Goal: Check status: Check status

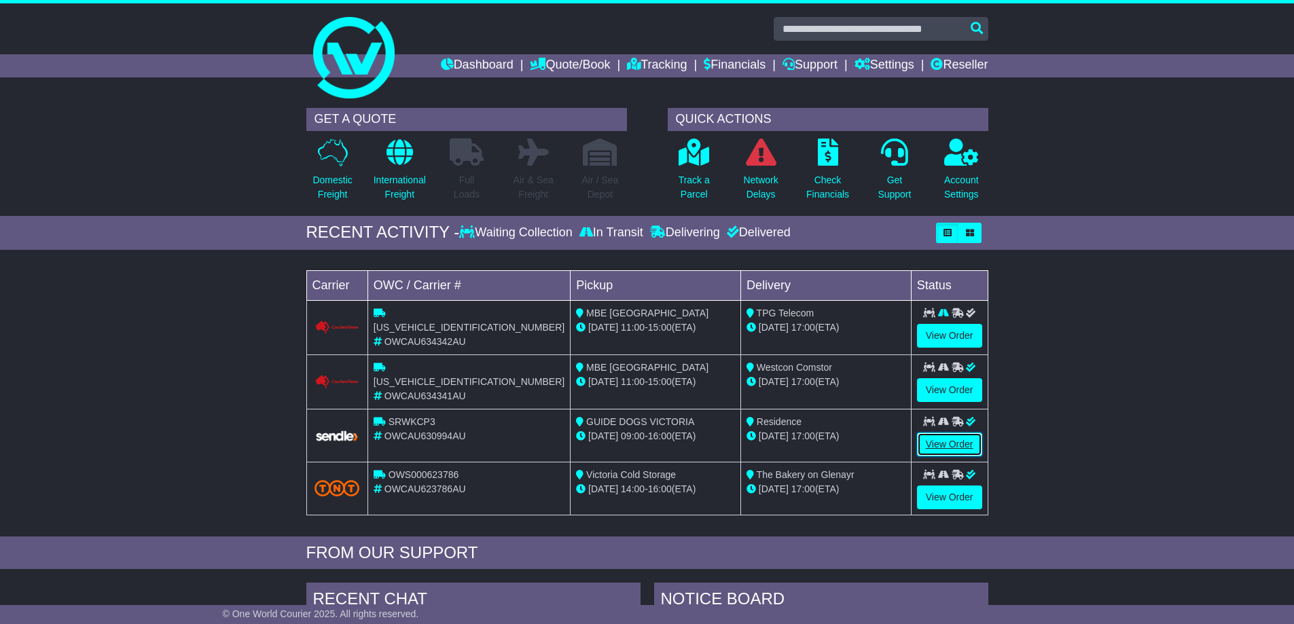
click at [945, 438] on link "View Order" at bounding box center [949, 445] width 65 height 24
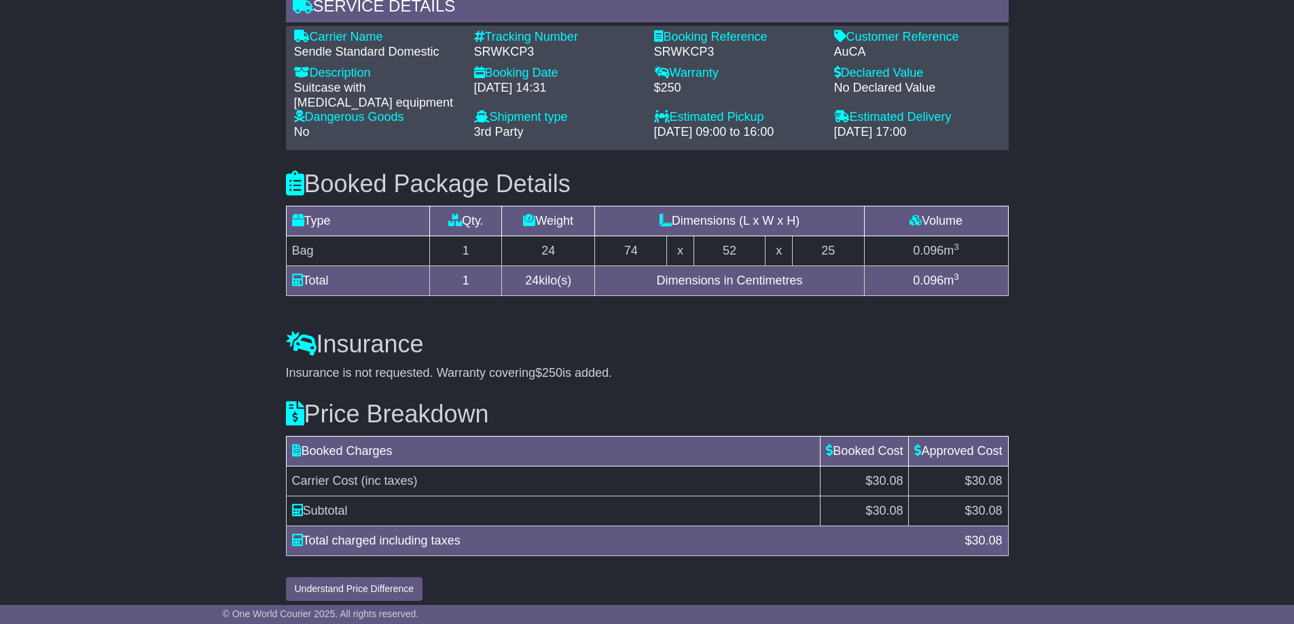
scroll to position [773, 0]
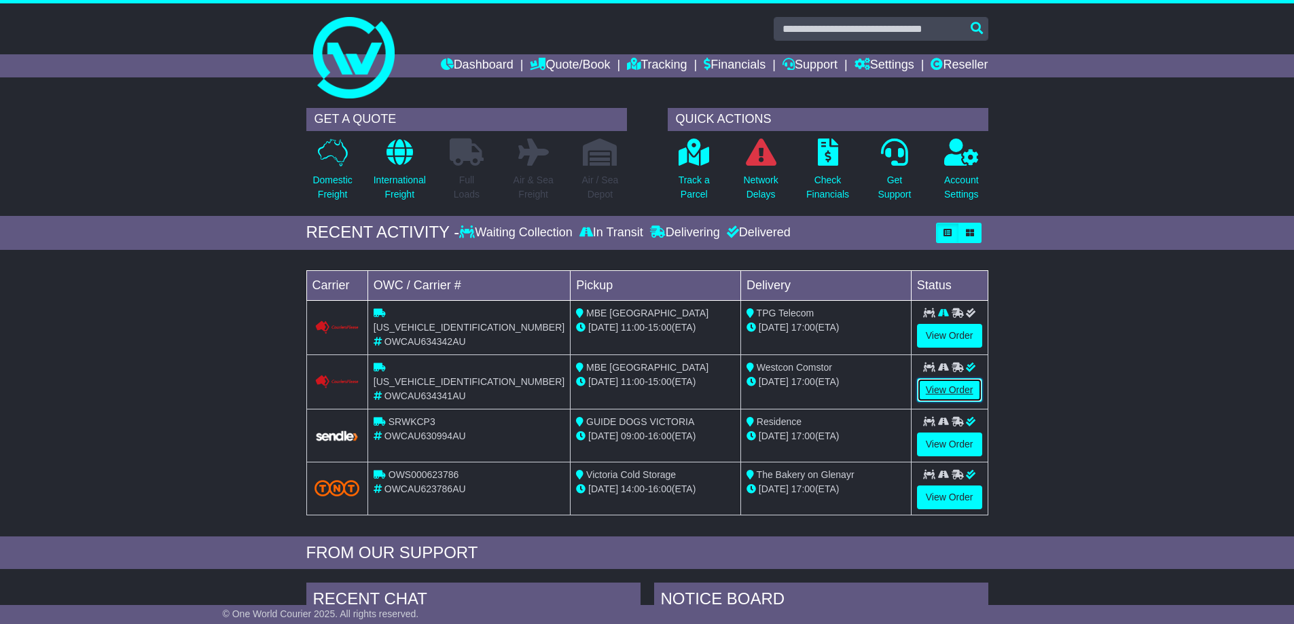
click at [949, 387] on link "View Order" at bounding box center [949, 390] width 65 height 24
click at [948, 332] on link "View Order" at bounding box center [949, 336] width 65 height 24
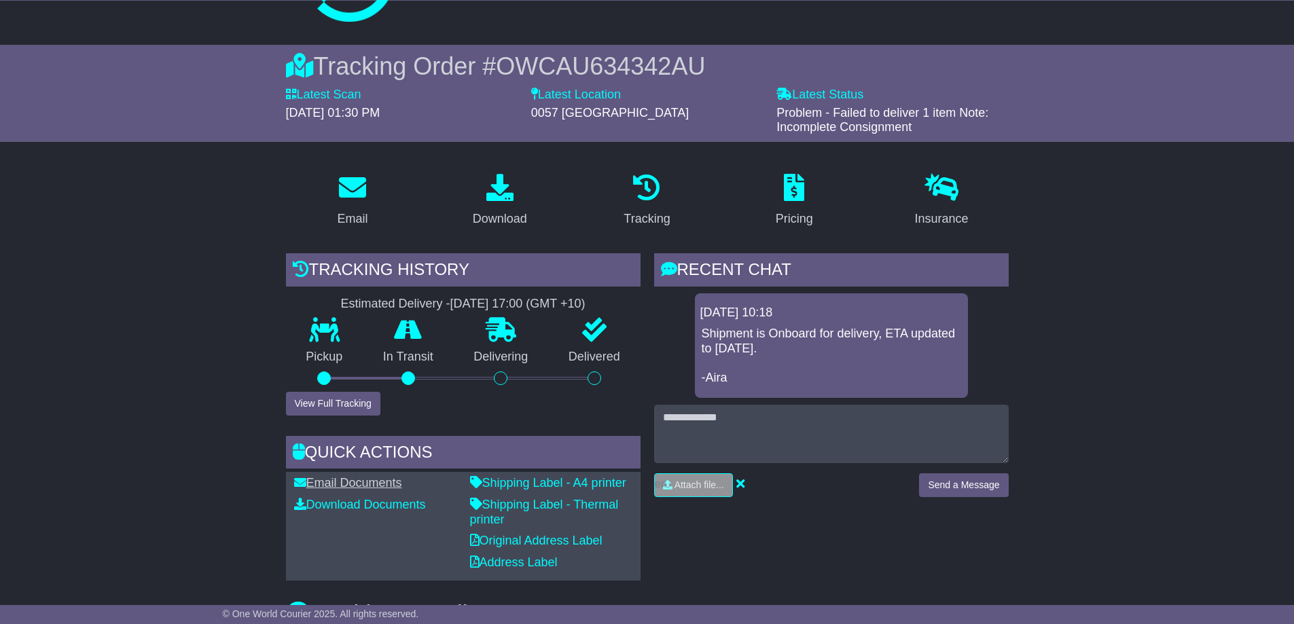
scroll to position [136, 0]
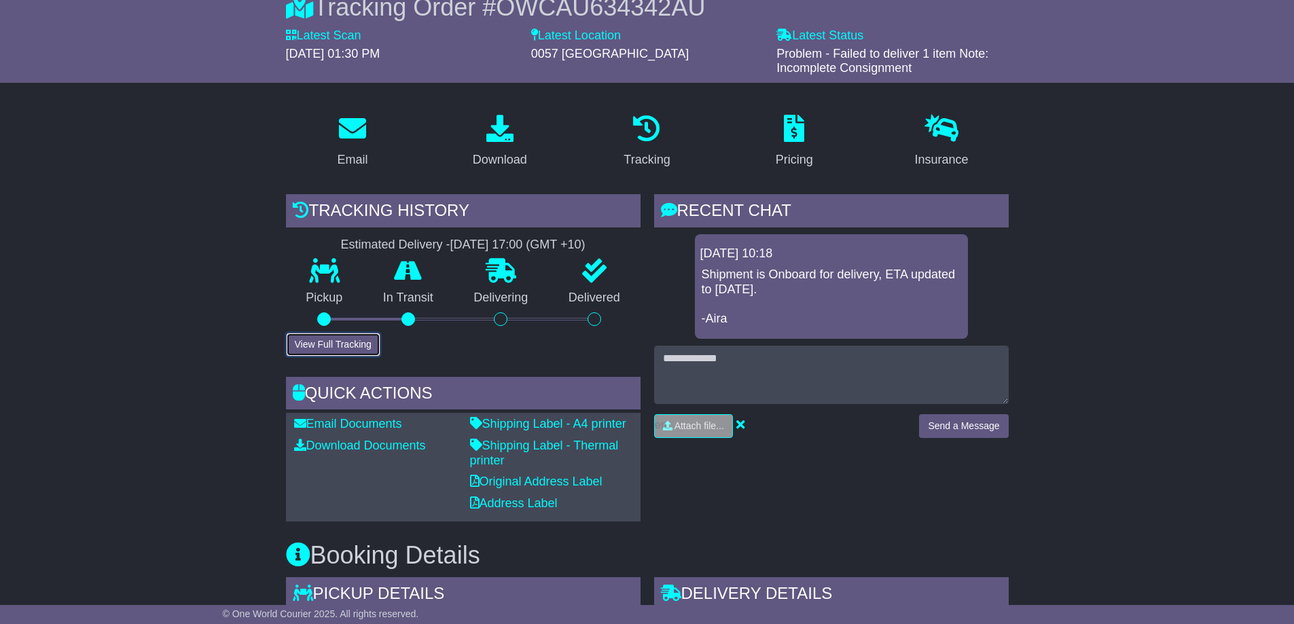
click at [319, 348] on button "View Full Tracking" at bounding box center [333, 345] width 94 height 24
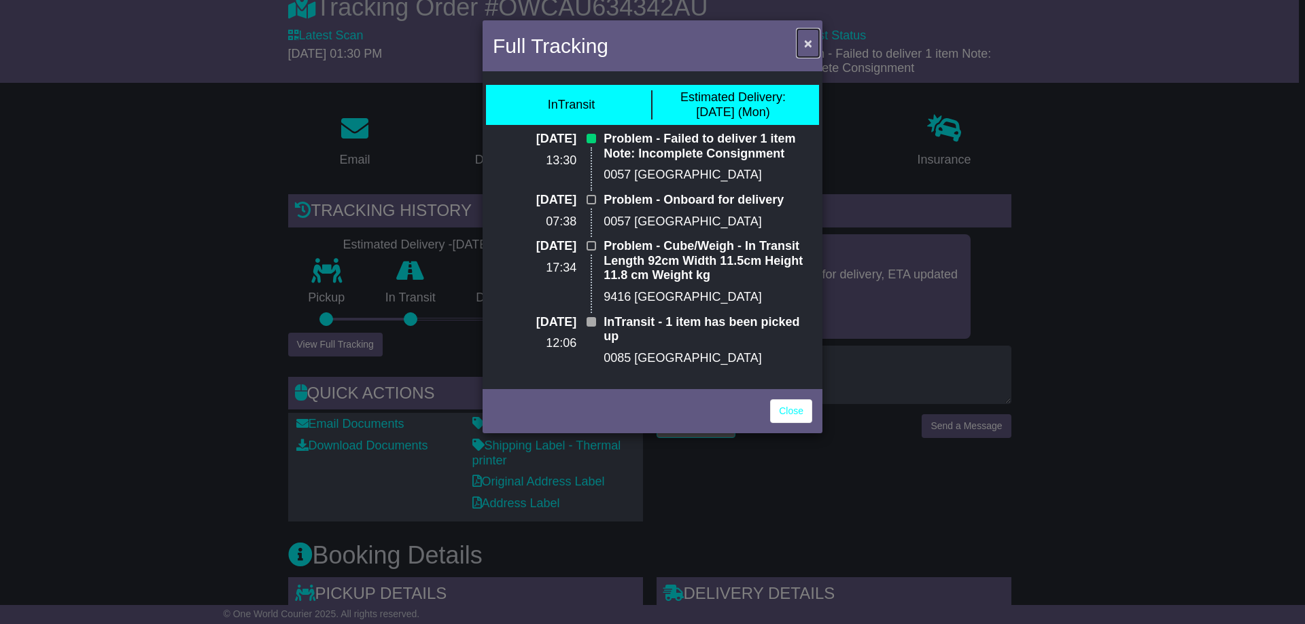
click at [807, 40] on span "×" at bounding box center [808, 43] width 8 height 16
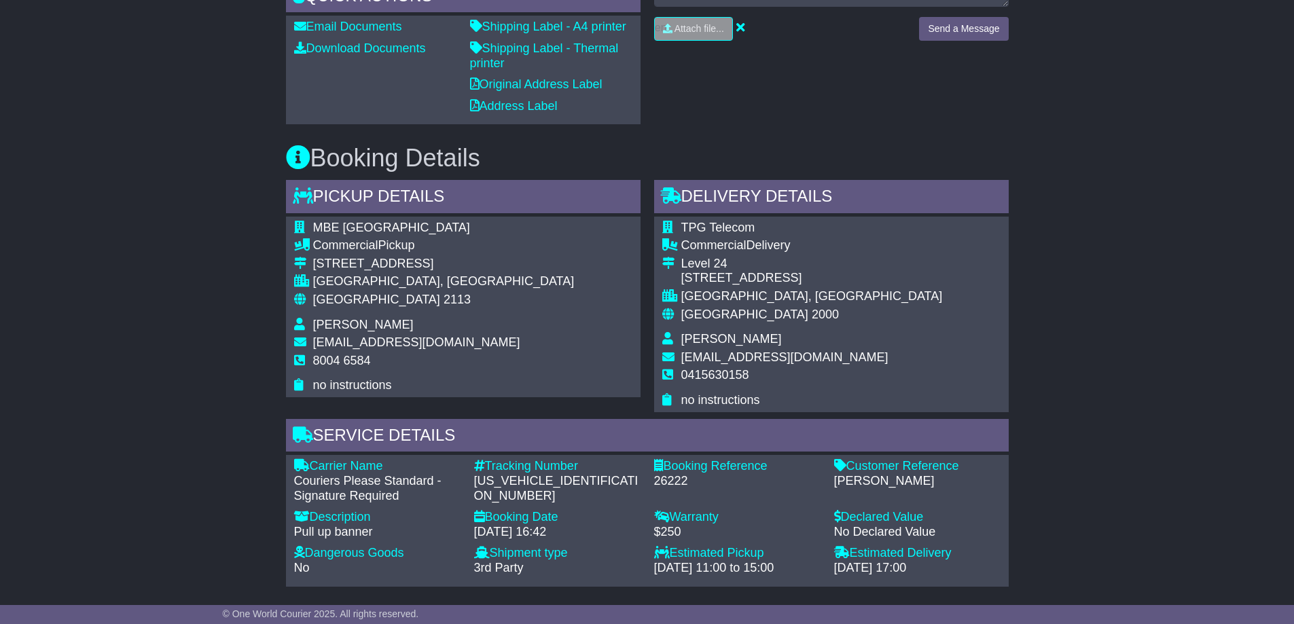
scroll to position [1009, 0]
